Goal: Information Seeking & Learning: Learn about a topic

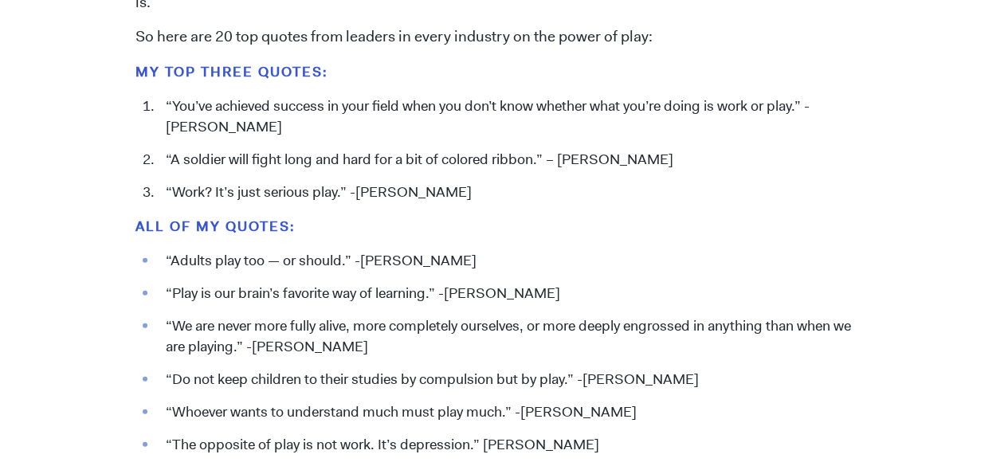
scroll to position [1687, 0]
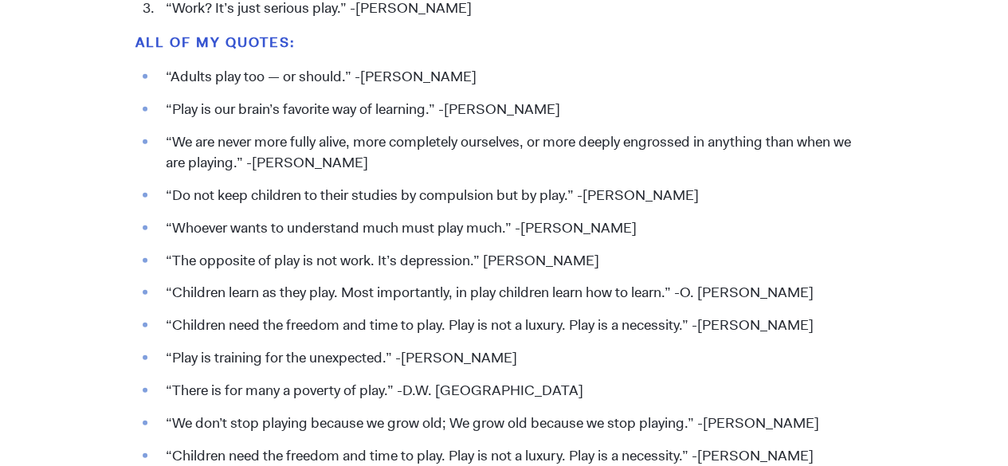
drag, startPoint x: 1019, startPoint y: 126, endPoint x: 1017, endPoint y: 231, distance: 105.2
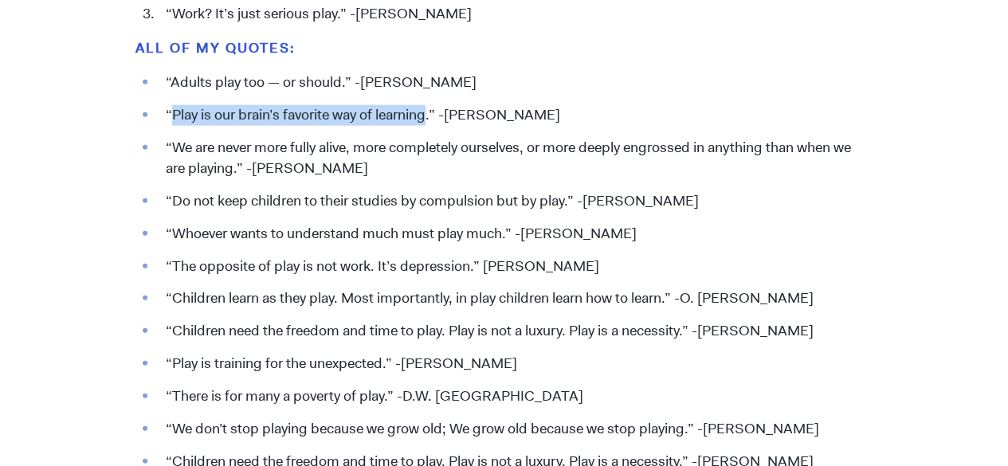
drag, startPoint x: 169, startPoint y: 111, endPoint x: 429, endPoint y: 119, distance: 259.9
click at [429, 119] on li "“Play is our brain’s favorite way of learning.” -[PERSON_NAME]" at bounding box center [515, 115] width 715 height 21
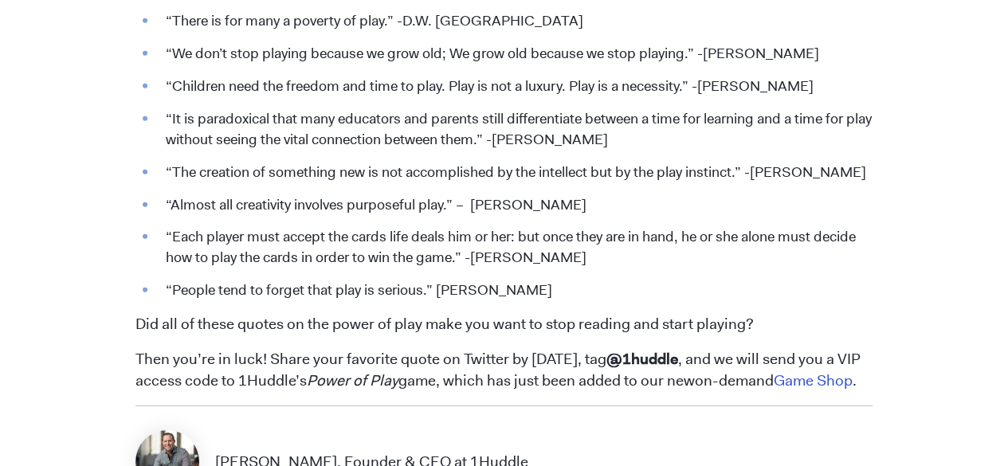
scroll to position [2250, 0]
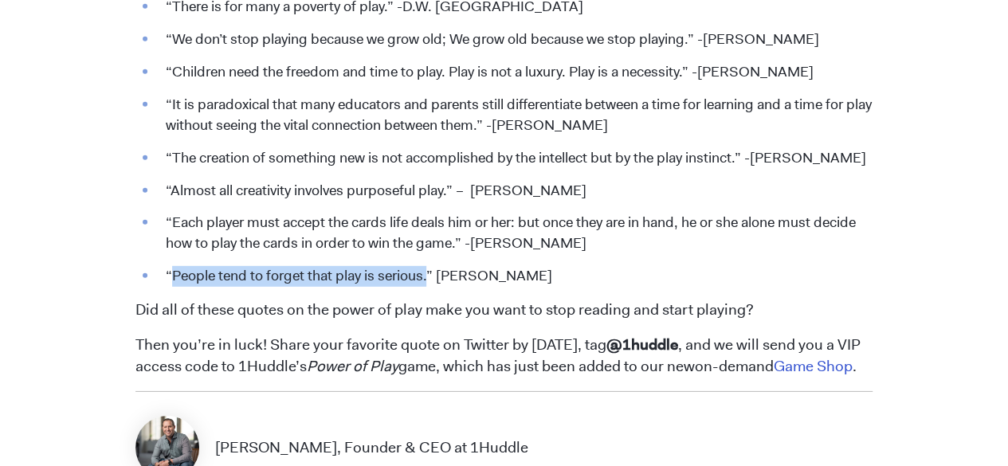
drag, startPoint x: 426, startPoint y: 280, endPoint x: 174, endPoint y: 281, distance: 251.8
click at [174, 281] on li "“People tend to forget that play is serious.” [PERSON_NAME]" at bounding box center [515, 276] width 715 height 21
copy li "People tend to forget that play is serious."
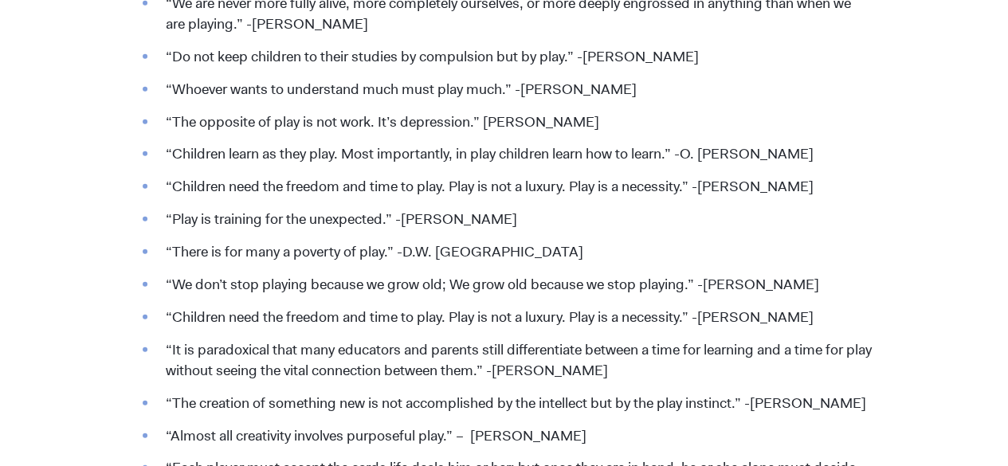
scroll to position [2010, 0]
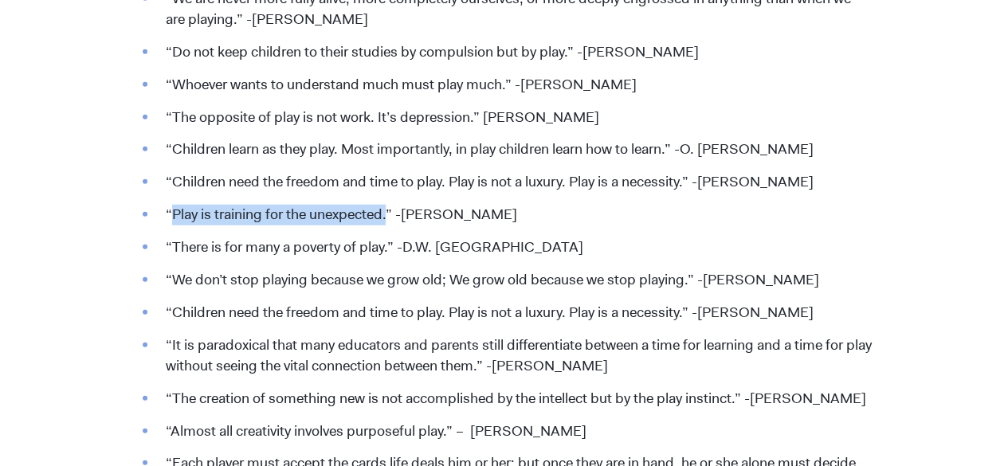
drag, startPoint x: 388, startPoint y: 214, endPoint x: 174, endPoint y: 214, distance: 214.4
click at [174, 214] on li "“Play is training for the unexpected.” -[PERSON_NAME]" at bounding box center [515, 215] width 715 height 21
click at [232, 277] on li "“We don’t stop playing because we grow old; We grow old because we stop playing…" at bounding box center [515, 280] width 715 height 21
drag, startPoint x: 175, startPoint y: 312, endPoint x: 845, endPoint y: 308, distance: 670.2
click at [845, 308] on li "“Children need the freedom and time to play. Play is not a luxury. Play is a ne…" at bounding box center [515, 313] width 715 height 21
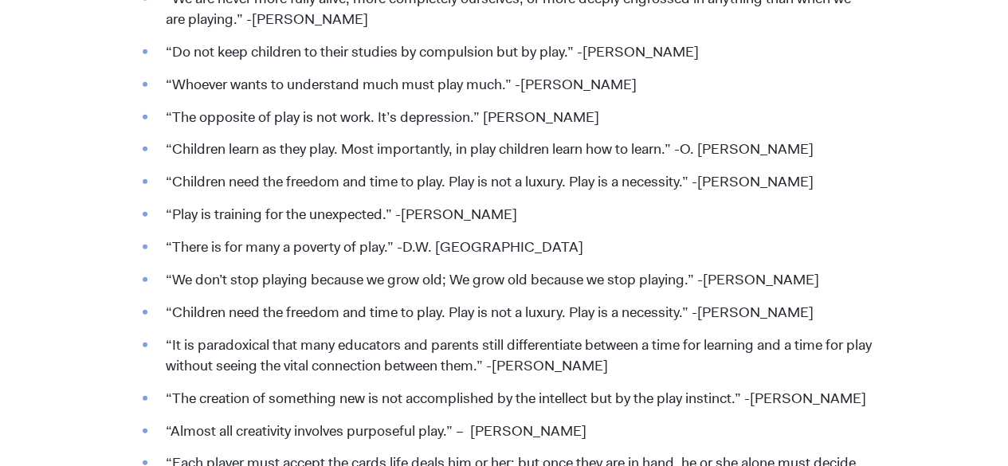
copy li "Children need the freedom and time to play. Play is not a luxury. Play is a nec…"
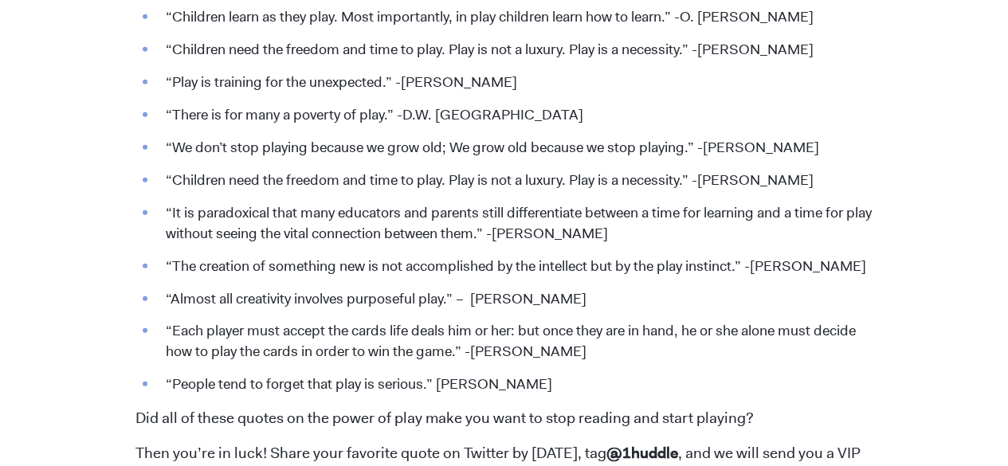
scroll to position [2136, 0]
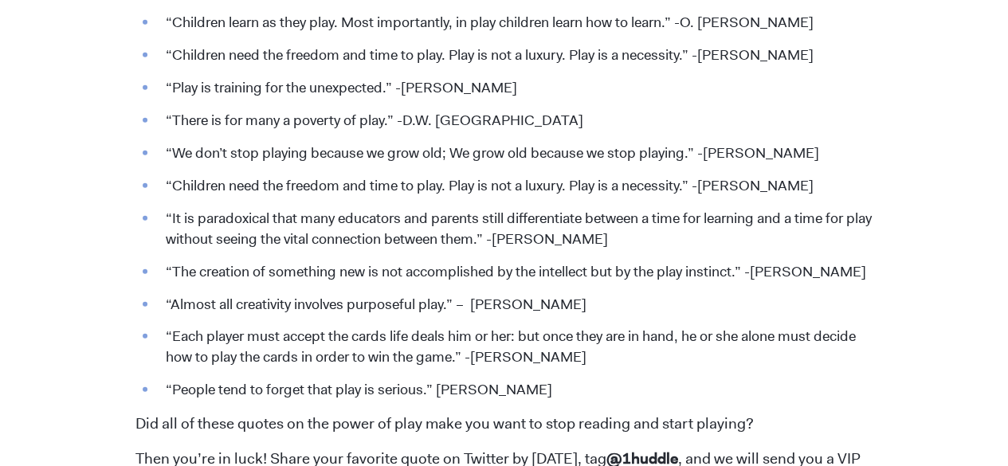
click at [814, 281] on li "“The creation of something new is not accomplished by the intellect but by the …" at bounding box center [515, 272] width 715 height 21
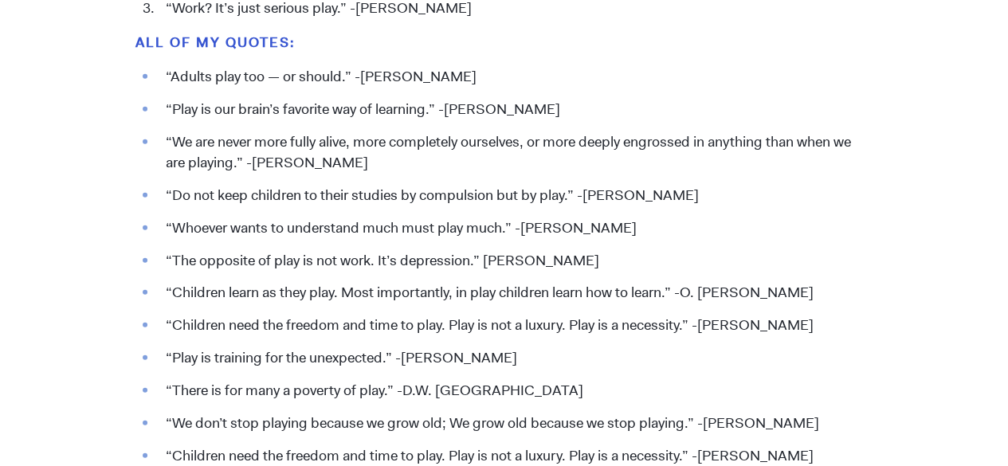
scroll to position [1871, 0]
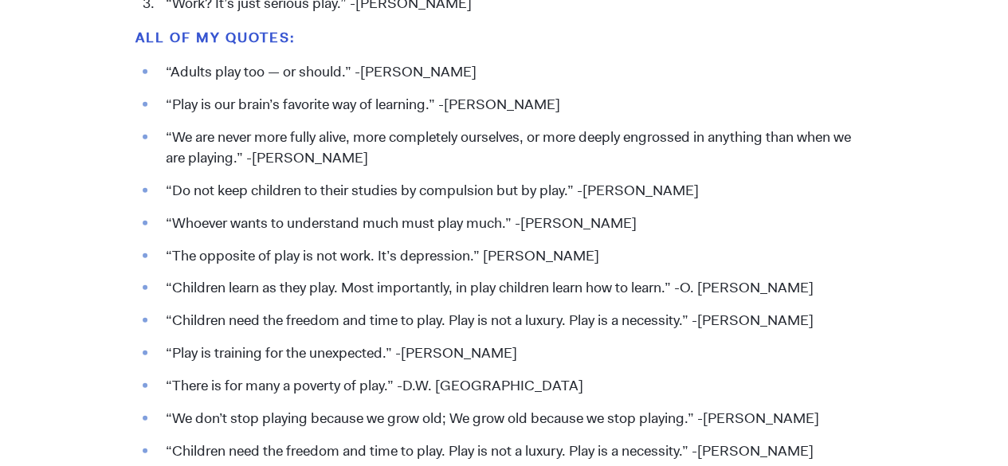
drag, startPoint x: 386, startPoint y: 157, endPoint x: 163, endPoint y: 130, distance: 224.0
click at [163, 130] on li "“We are never more fully alive, more completely ourselves, or more deeply engro…" at bounding box center [515, 148] width 715 height 41
copy li "“We are never more fully alive, more completely ourselves, or more deeply engro…"
